Goal: Communication & Community: Answer question/provide support

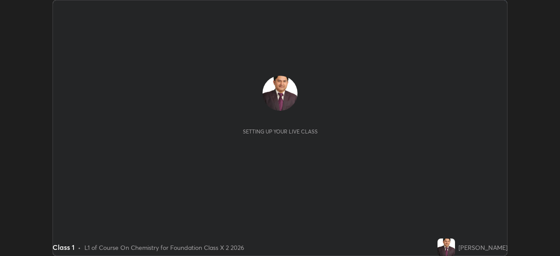
scroll to position [256, 559]
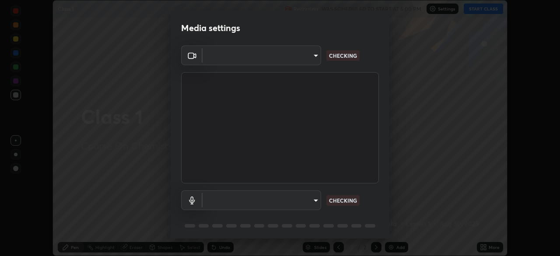
type input "35e2f390aef4a5e8a1642f6d2c68d3f89537b5076bad3eb2e0e83b12cef69a33"
type input "communications"
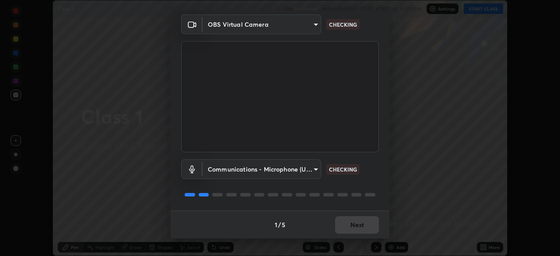
click at [359, 226] on div "1 / 5 Next" at bounding box center [280, 224] width 219 height 28
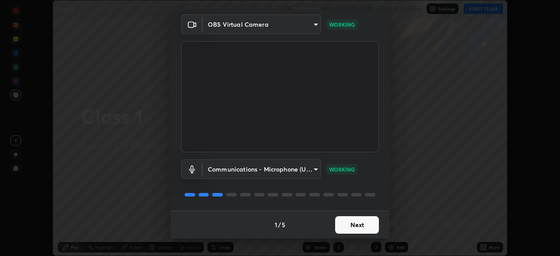
click at [354, 227] on button "Next" at bounding box center [357, 224] width 44 height 17
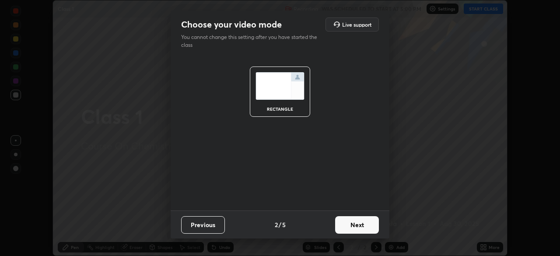
scroll to position [0, 0]
click at [356, 226] on button "Next" at bounding box center [357, 224] width 44 height 17
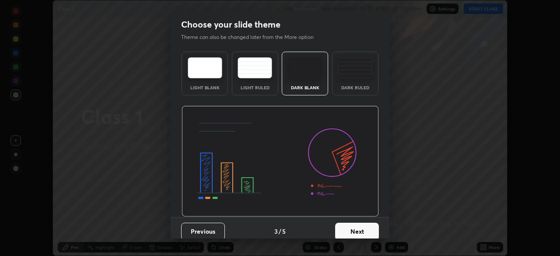
click at [355, 229] on button "Next" at bounding box center [357, 231] width 44 height 17
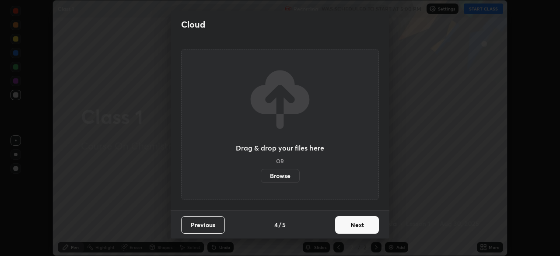
click at [356, 224] on button "Next" at bounding box center [357, 224] width 44 height 17
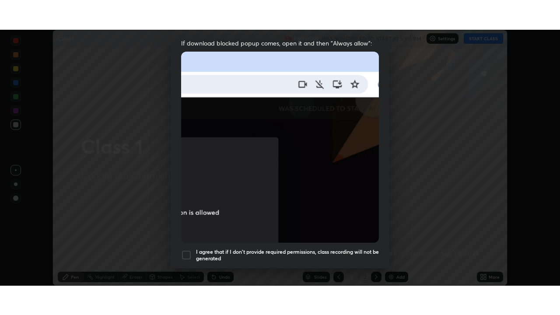
scroll to position [210, 0]
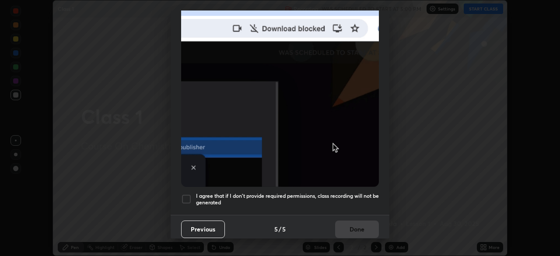
click at [188, 195] on div at bounding box center [186, 199] width 10 height 10
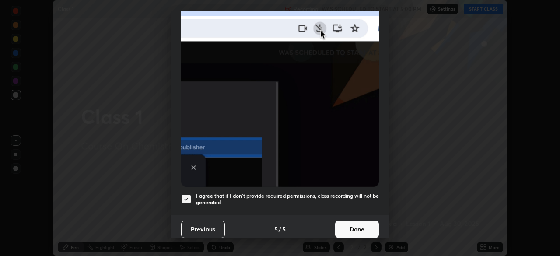
click at [356, 225] on button "Done" at bounding box center [357, 228] width 44 height 17
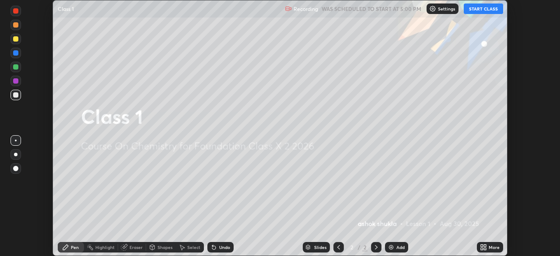
click at [484, 246] on icon at bounding box center [485, 246] width 2 height 2
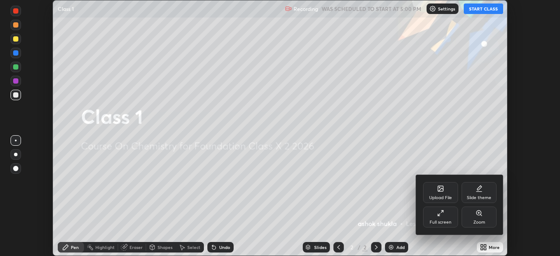
click at [440, 213] on icon at bounding box center [440, 213] width 7 height 7
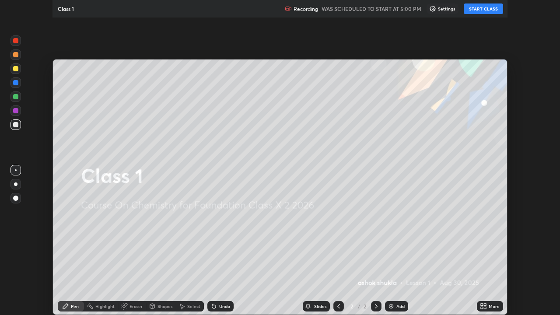
scroll to position [315, 560]
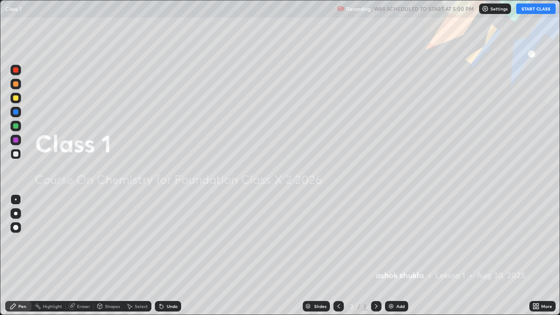
click at [392, 255] on img at bounding box center [391, 306] width 7 height 7
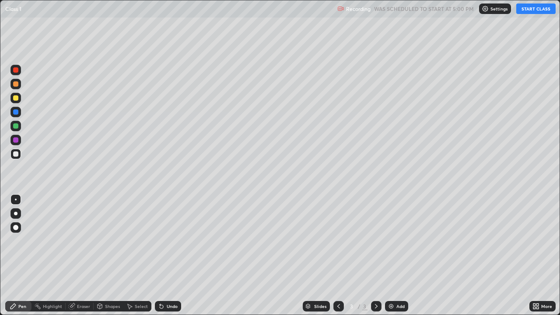
click at [528, 10] on button "START CLASS" at bounding box center [535, 8] width 39 height 10
click at [390, 255] on img at bounding box center [391, 306] width 7 height 7
click at [82, 255] on div "Eraser" at bounding box center [83, 306] width 13 height 4
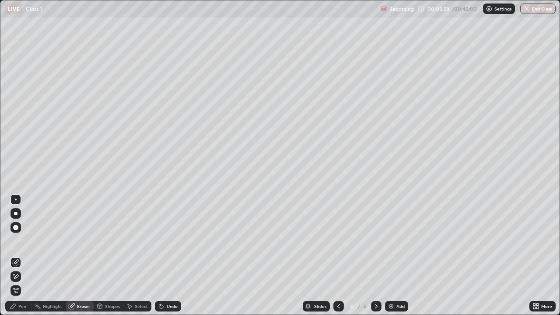
click at [23, 255] on div "Pen" at bounding box center [22, 306] width 8 height 4
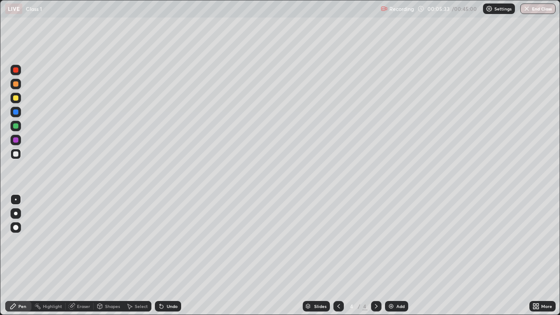
click at [83, 255] on div "Eraser" at bounding box center [83, 306] width 13 height 4
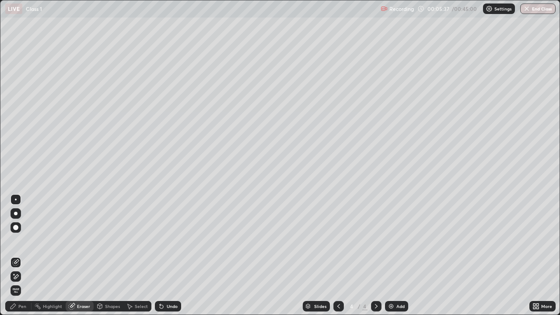
click at [27, 255] on div "Pen" at bounding box center [18, 306] width 26 height 10
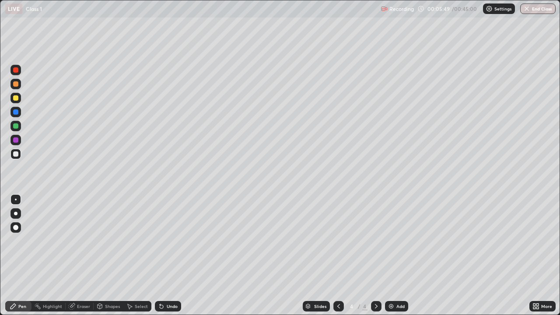
click at [80, 255] on div "Eraser" at bounding box center [83, 306] width 13 height 4
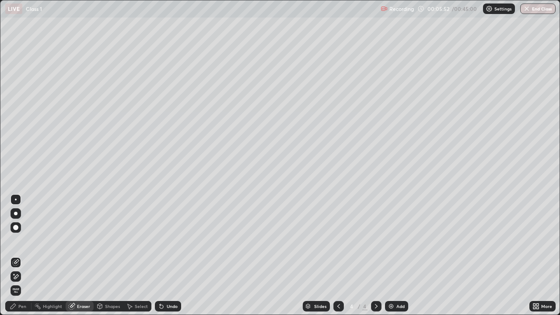
click at [23, 255] on div "Pen" at bounding box center [22, 306] width 8 height 4
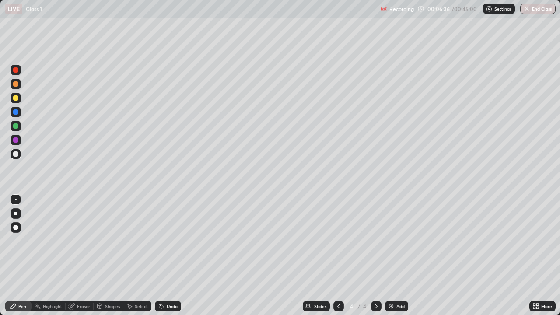
click at [83, 255] on div "Eraser" at bounding box center [83, 306] width 13 height 4
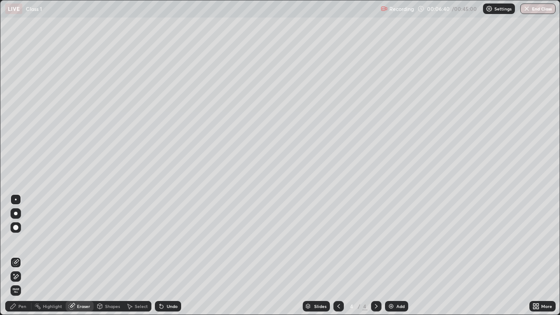
click at [23, 255] on div "Pen" at bounding box center [22, 306] width 8 height 4
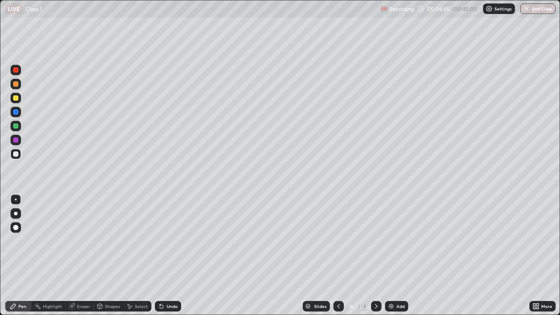
click at [80, 255] on div "Eraser" at bounding box center [83, 306] width 13 height 4
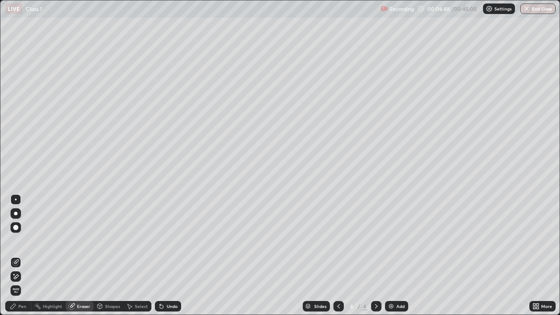
click at [23, 255] on div "Pen" at bounding box center [22, 306] width 8 height 4
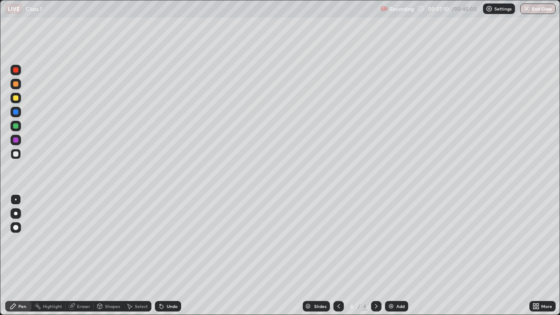
click at [88, 255] on div "Eraser" at bounding box center [83, 306] width 13 height 4
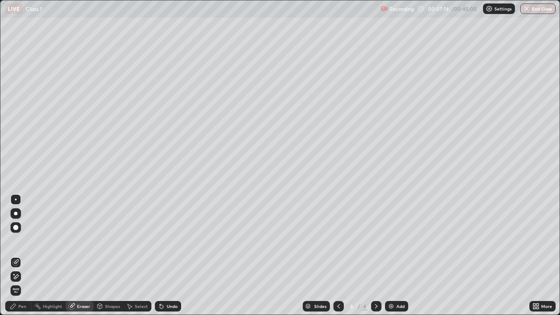
click at [27, 255] on div "Pen" at bounding box center [18, 306] width 26 height 10
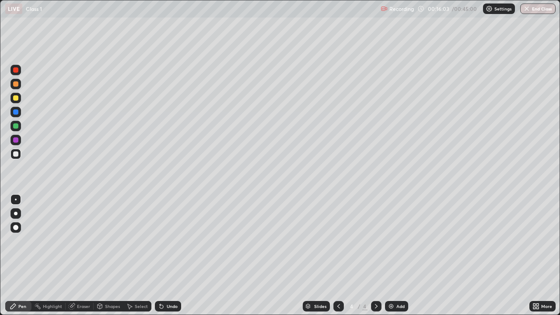
click at [388, 255] on img at bounding box center [391, 306] width 7 height 7
click at [390, 255] on img at bounding box center [391, 306] width 7 height 7
click at [76, 255] on div "Eraser" at bounding box center [80, 306] width 28 height 10
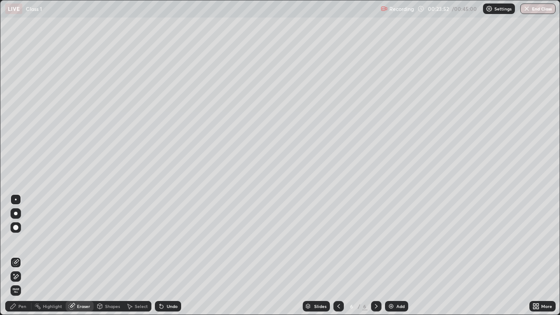
click at [24, 255] on div "Pen" at bounding box center [22, 306] width 8 height 4
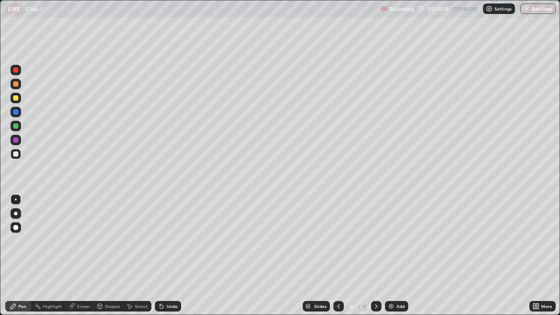
click at [391, 255] on img at bounding box center [391, 306] width 7 height 7
click at [82, 255] on div "Eraser" at bounding box center [83, 306] width 13 height 4
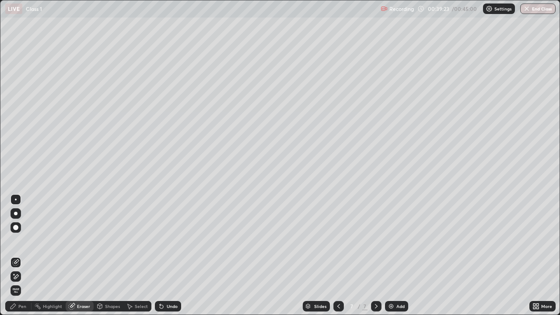
click at [24, 255] on div "Pen" at bounding box center [22, 306] width 8 height 4
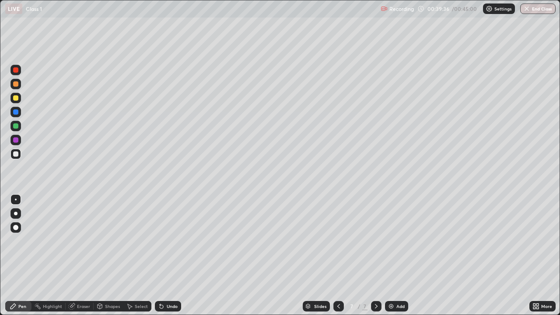
click at [81, 255] on div "Eraser" at bounding box center [83, 306] width 13 height 4
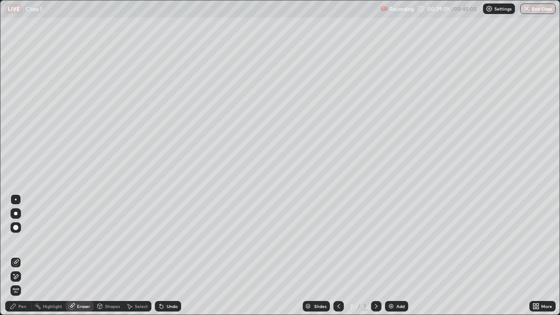
click at [25, 255] on div "Pen" at bounding box center [22, 306] width 8 height 4
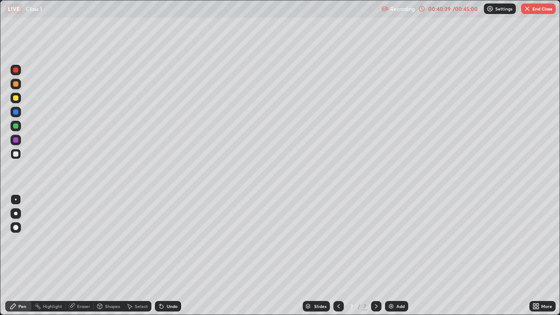
click at [531, 10] on button "End Class" at bounding box center [538, 8] width 35 height 10
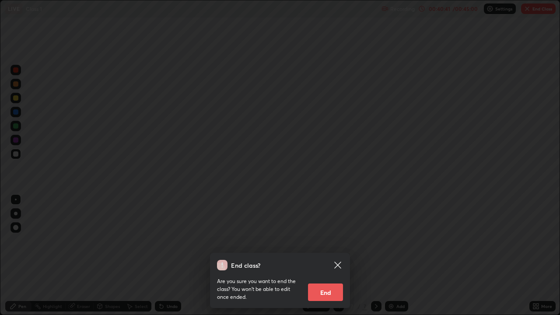
click at [333, 255] on button "End" at bounding box center [325, 291] width 35 height 17
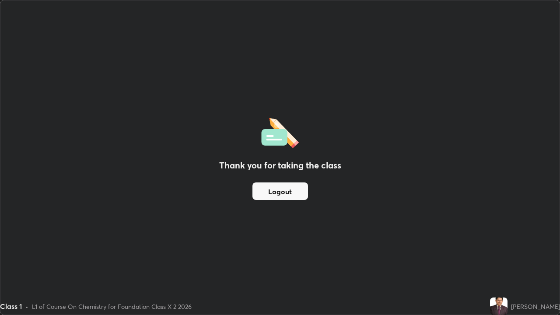
click at [192, 214] on div "Thank you for taking the class Logout" at bounding box center [279, 157] width 559 height 314
